Goal: Task Accomplishment & Management: Use online tool/utility

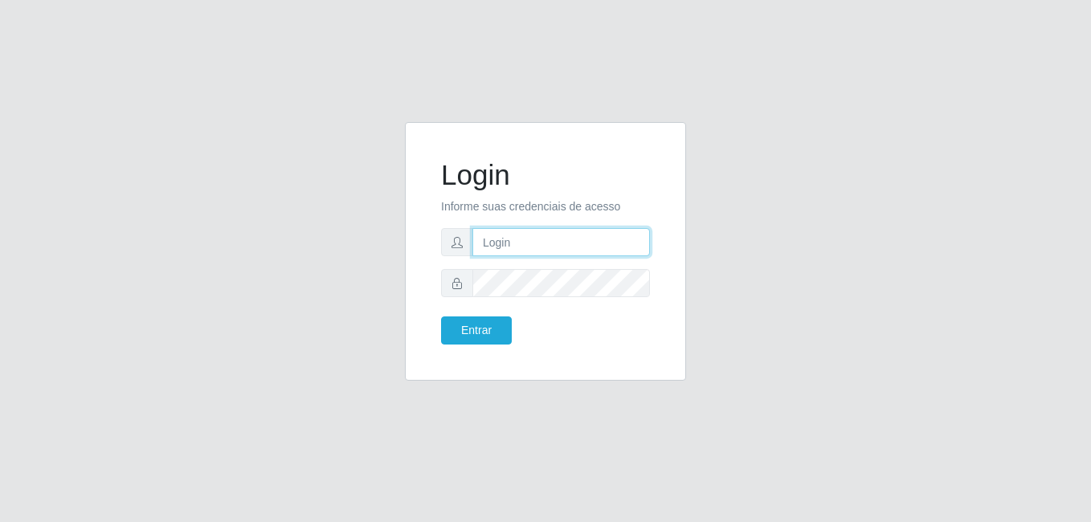
type input "Raissa@B9"
click at [482, 310] on form "Login Informe suas credenciais de acesso Raissa@B9 Entrar" at bounding box center [545, 251] width 209 height 186
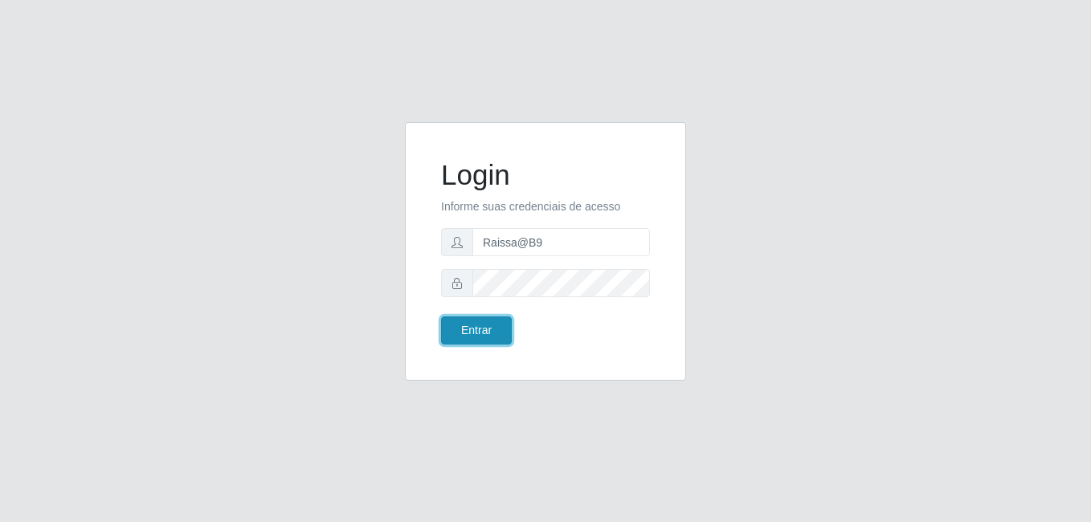
click at [481, 321] on button "Entrar" at bounding box center [476, 330] width 71 height 28
click at [480, 326] on button "Entrar" at bounding box center [476, 330] width 71 height 28
click at [479, 326] on button "Entrar" at bounding box center [476, 330] width 71 height 28
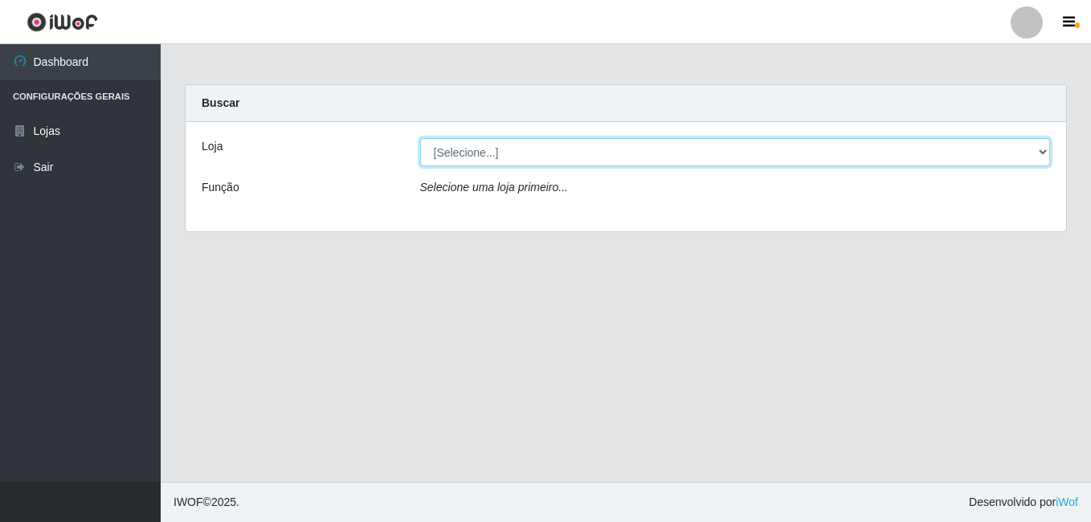
click at [1008, 145] on select "[Selecione...] Bemais Supermercados - B9 Bessa" at bounding box center [735, 152] width 630 height 28
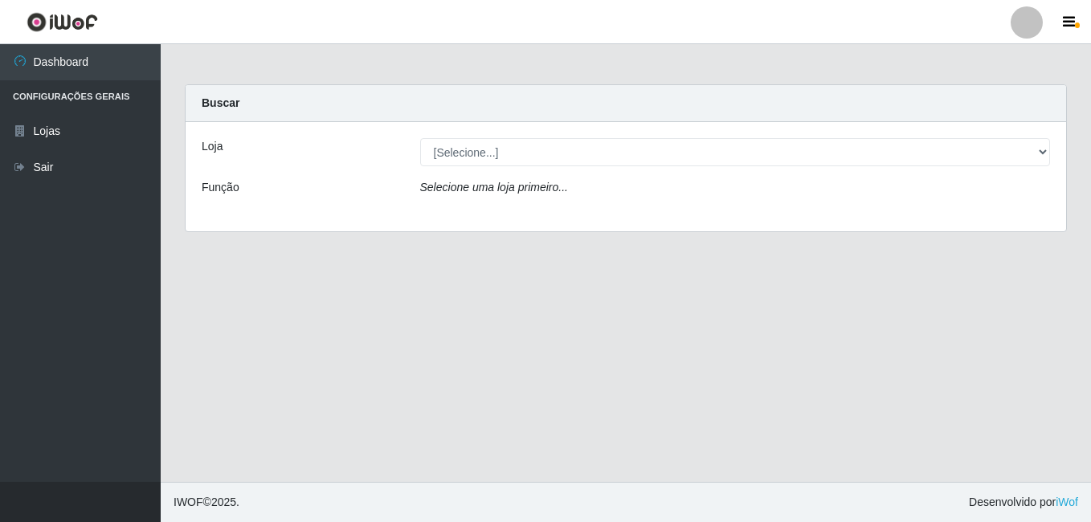
click at [961, 218] on div "Loja [Selecione...] Bemais Supermercados - B9 Bessa Função Selecione uma loja p…" at bounding box center [626, 176] width 880 height 109
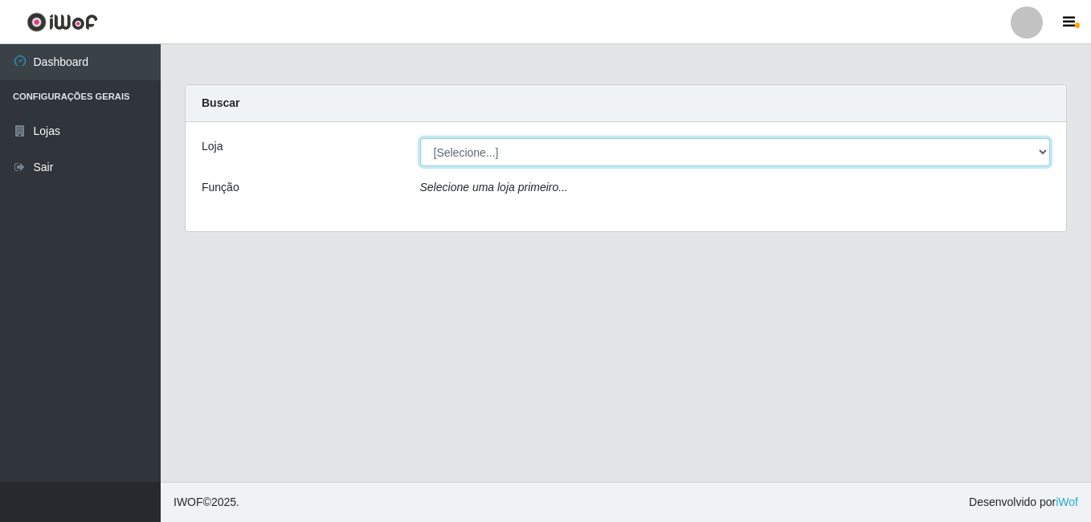
click at [1032, 145] on select "[Selecione...] Bemais Supermercados - B9 Bessa" at bounding box center [735, 152] width 630 height 28
select select "410"
click at [420, 138] on select "[Selecione...] Bemais Supermercados - B9 Bessa" at bounding box center [735, 152] width 630 height 28
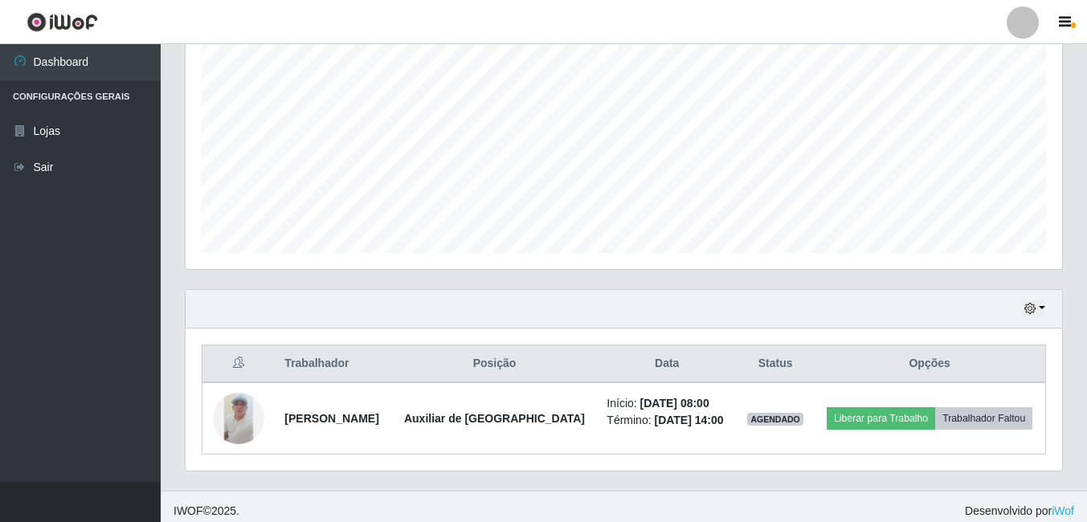
scroll to position [330, 0]
